Goal: Transaction & Acquisition: Purchase product/service

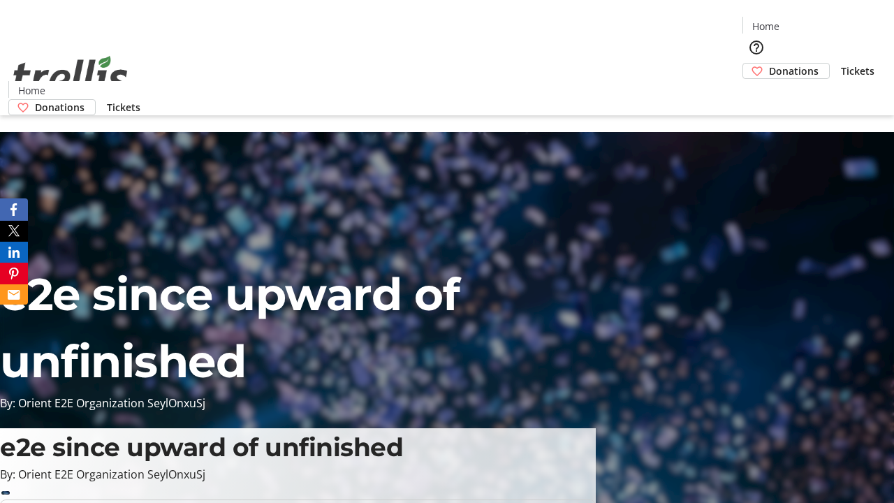
click at [769, 64] on span "Donations" at bounding box center [794, 71] width 50 height 15
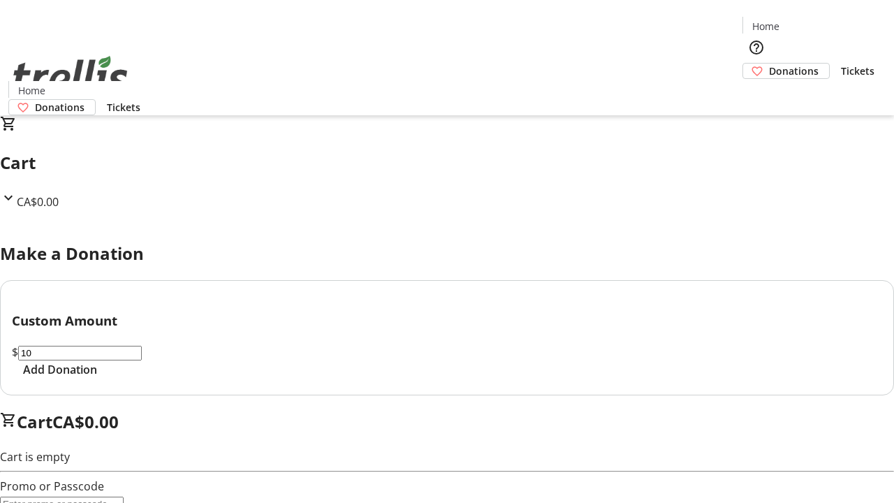
click at [97, 378] on span "Add Donation" at bounding box center [60, 369] width 74 height 17
select select "CA"
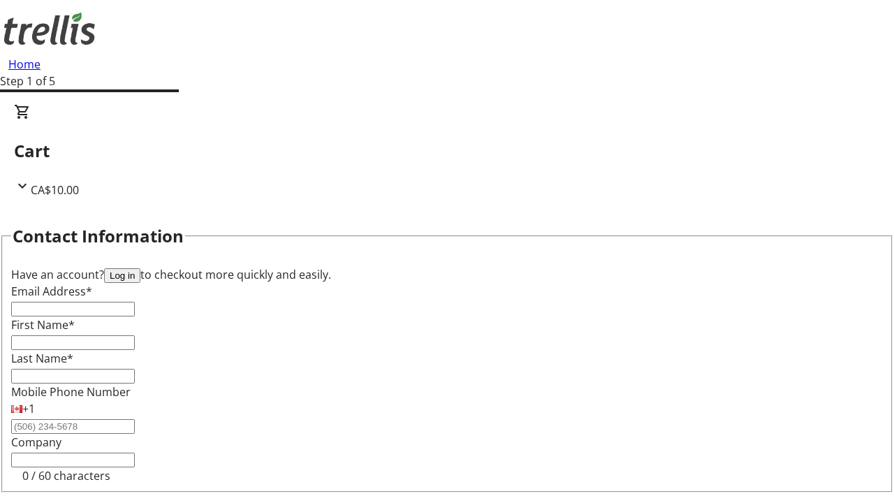
click at [140, 268] on button "Log in" at bounding box center [122, 275] width 36 height 15
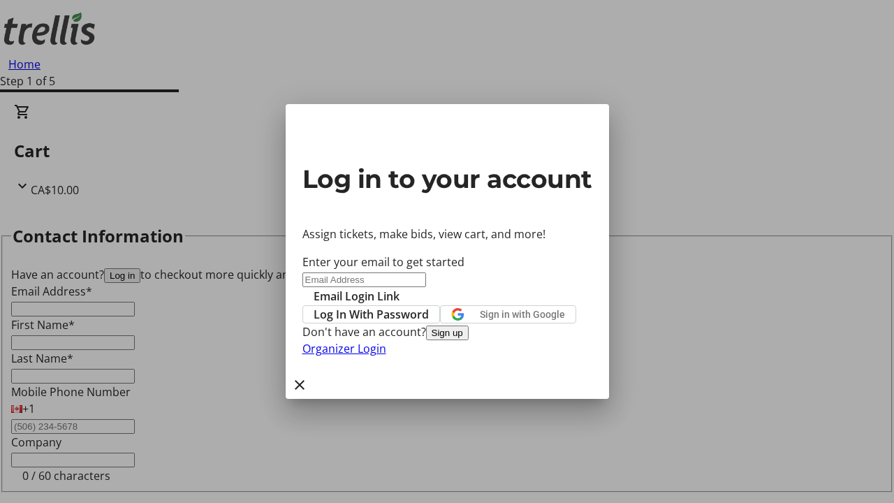
click at [468, 340] on button "Sign up" at bounding box center [447, 332] width 43 height 15
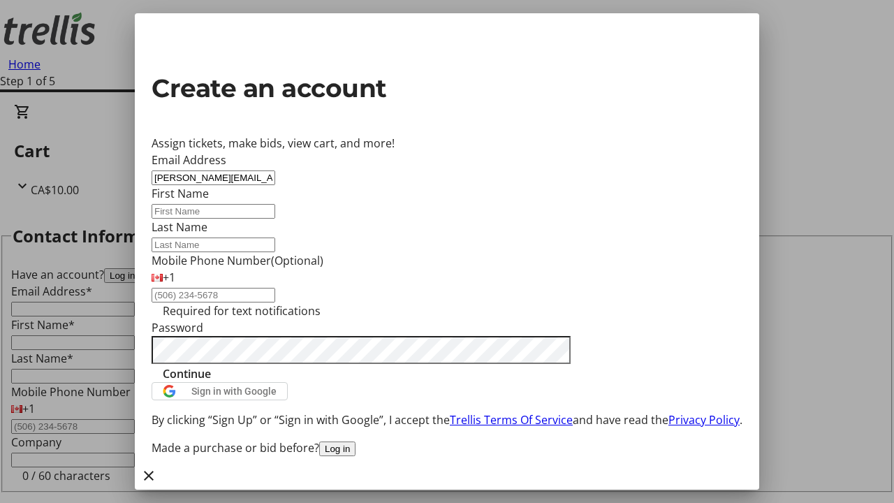
type input "[PERSON_NAME][EMAIL_ADDRESS][DOMAIN_NAME]"
type input "[PERSON_NAME]"
click at [211, 382] on span "Continue" at bounding box center [187, 373] width 48 height 17
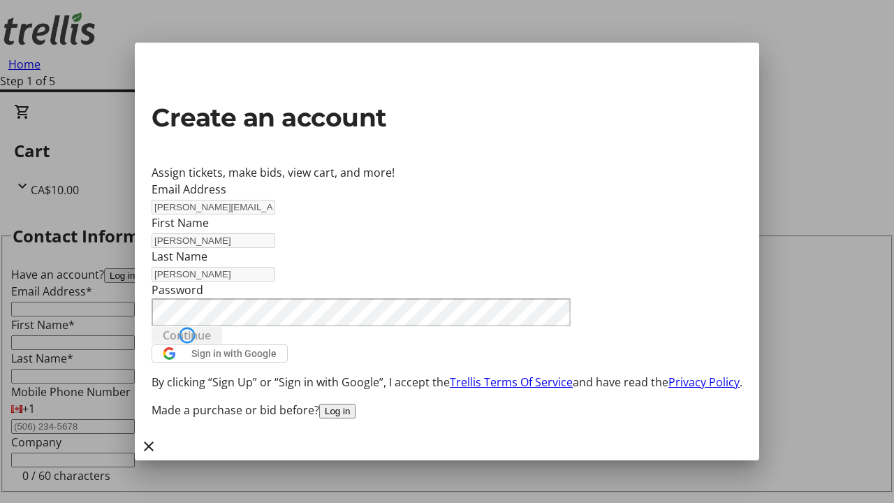
type input "[PERSON_NAME][EMAIL_ADDRESS][DOMAIN_NAME]"
type input "[PERSON_NAME]"
select select "CA"
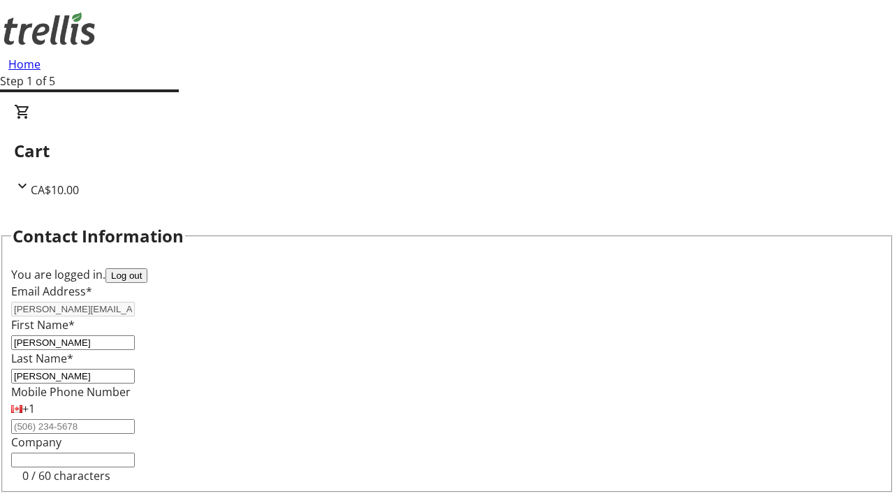
type input "[STREET_ADDRESS][PERSON_NAME]"
type input "Kelowna"
select select "BC"
type input "Kelowna"
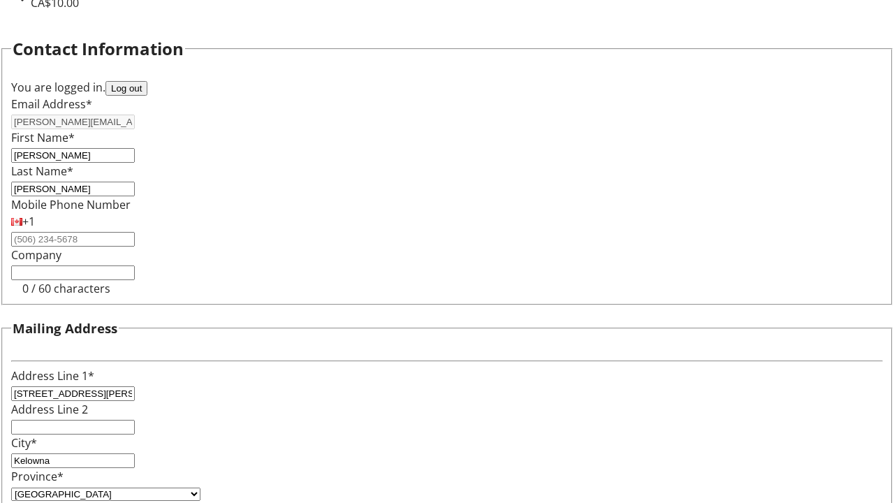
type input "V1Y 0C2"
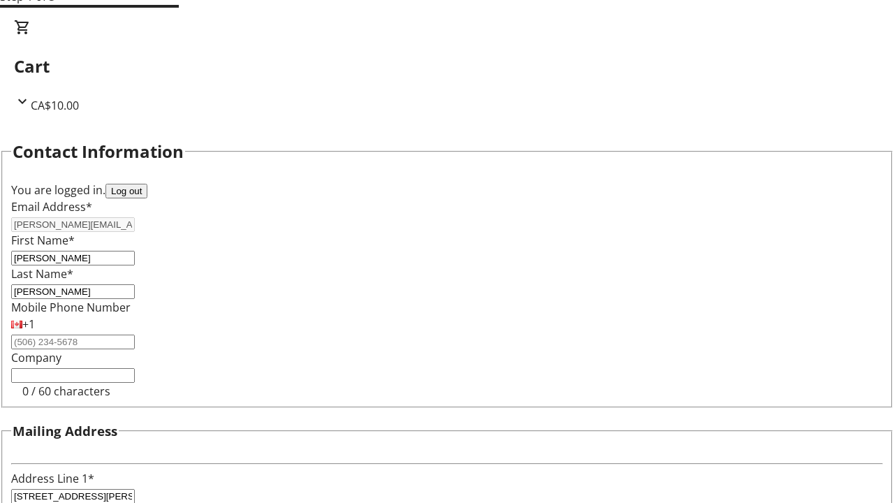
select select "BC"
select select "CA"
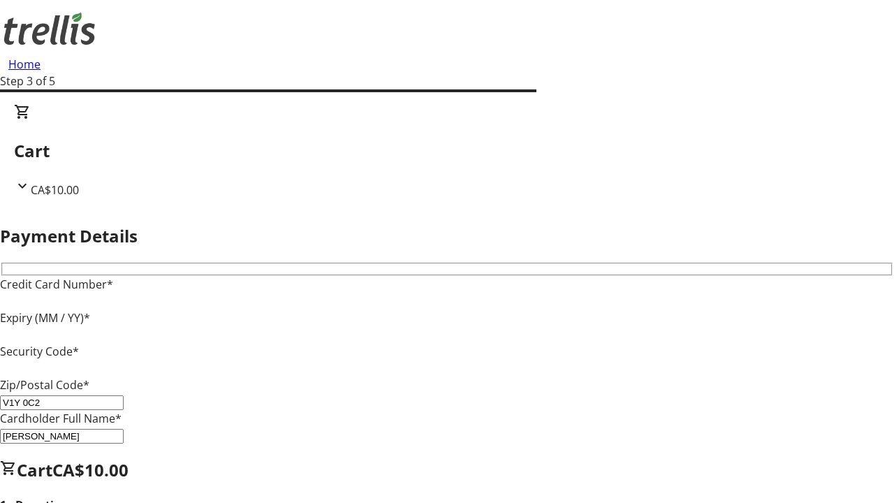
type input "V1Y 0C2"
